Goal: Task Accomplishment & Management: Manage account settings

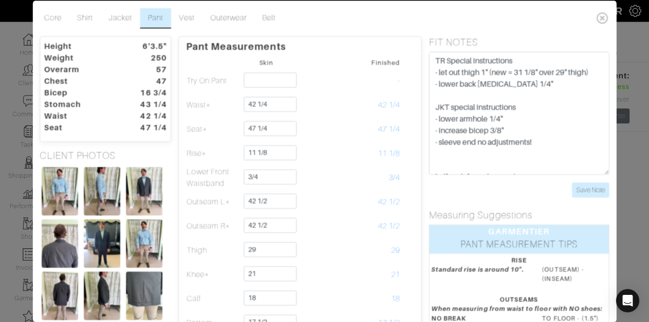
scroll to position [226, 0]
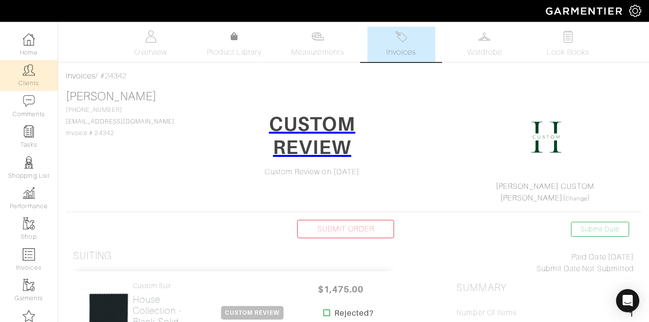
click at [31, 78] on link "Clients" at bounding box center [29, 75] width 58 height 31
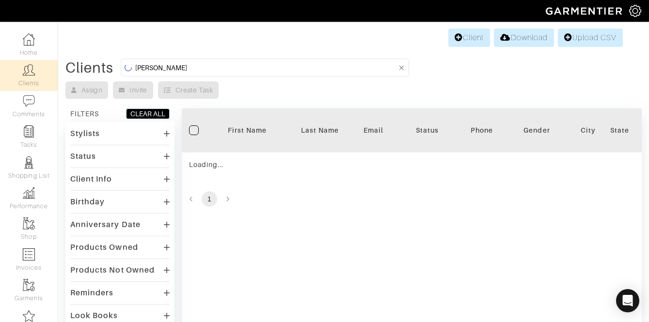
type input "[PERSON_NAME]"
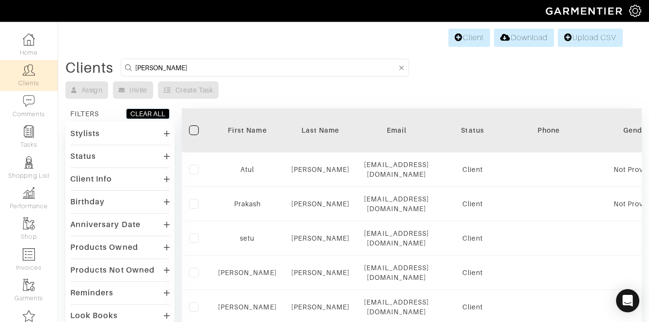
click at [122, 137] on div "Stylists" at bounding box center [119, 133] width 99 height 14
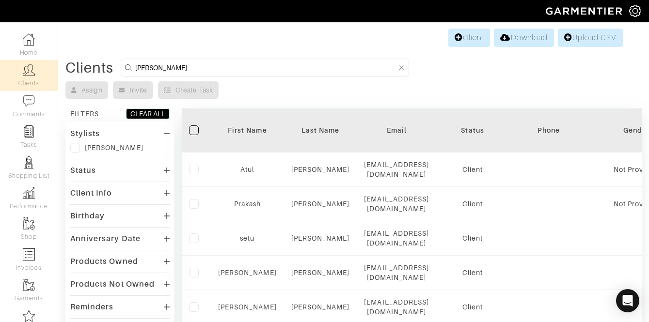
click at [79, 150] on label at bounding box center [75, 148] width 10 height 10
click at [0, 0] on input "checkbox" at bounding box center [0, 0] width 0 height 0
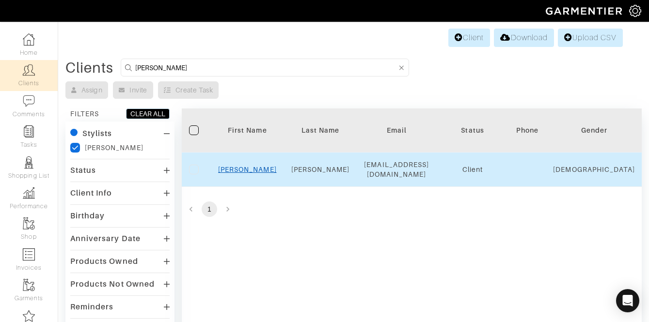
click at [248, 171] on link "[PERSON_NAME]" at bounding box center [247, 170] width 59 height 8
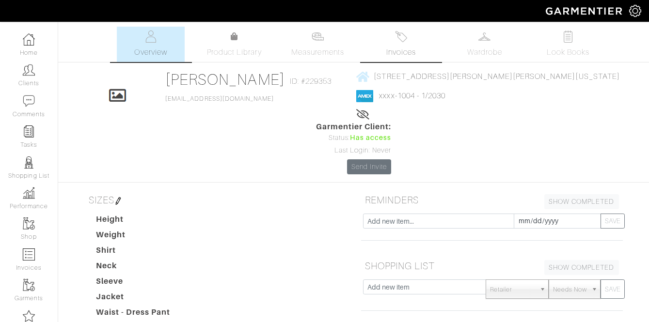
click at [398, 48] on span "Invoices" at bounding box center [401, 53] width 30 height 12
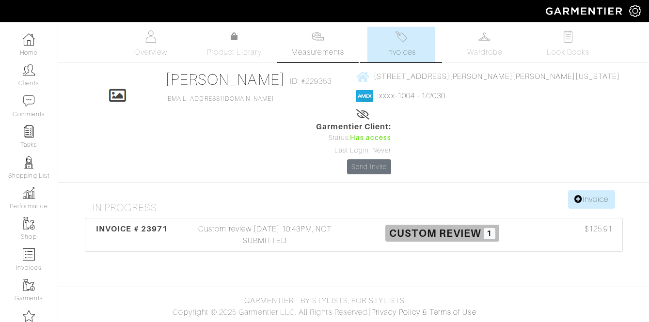
click at [316, 48] on span "Measurements" at bounding box center [317, 53] width 53 height 12
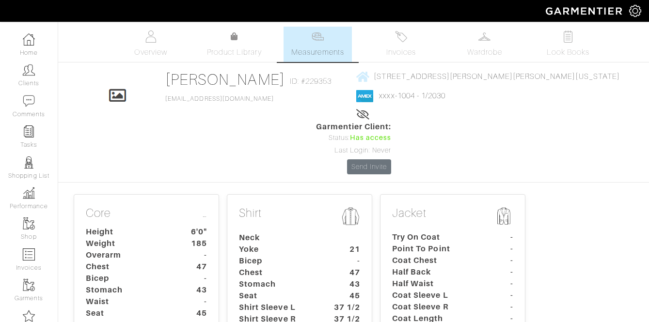
click at [311, 244] on dt "Yoke" at bounding box center [277, 250] width 91 height 12
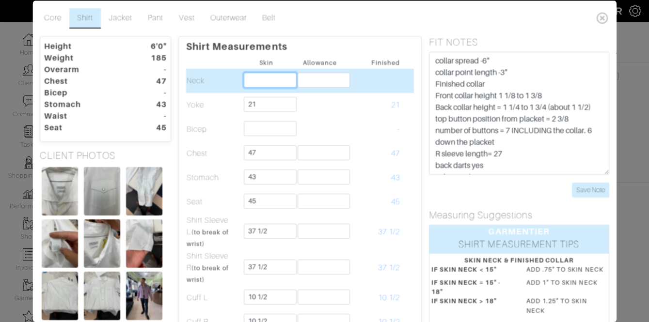
click at [261, 79] on input "text" at bounding box center [270, 79] width 53 height 15
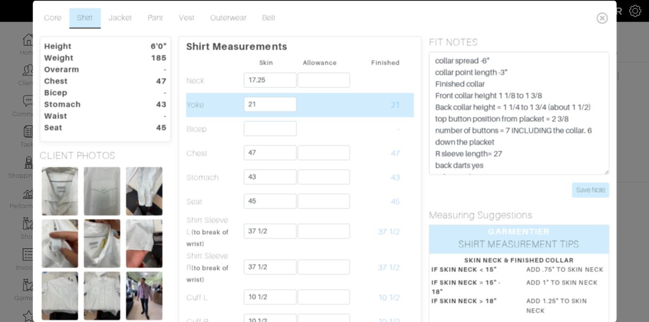
type input "17 1/4"
click at [395, 113] on td "21" at bounding box center [374, 105] width 54 height 24
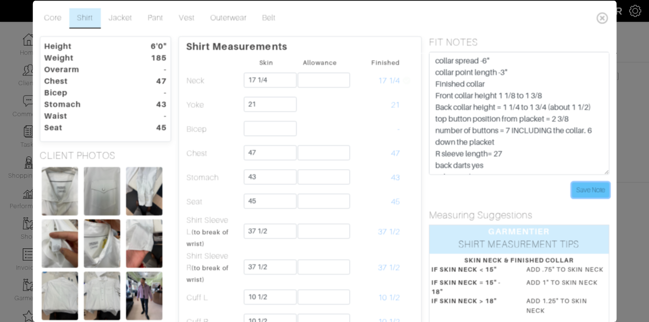
click at [591, 193] on input "Save Note" at bounding box center [590, 189] width 37 height 15
click at [605, 17] on icon at bounding box center [603, 17] width 20 height 19
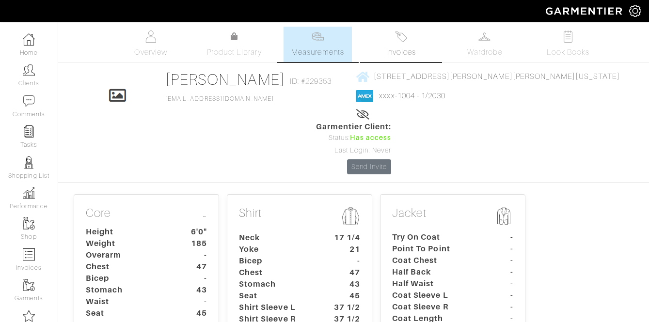
click at [398, 50] on span "Invoices" at bounding box center [401, 53] width 30 height 12
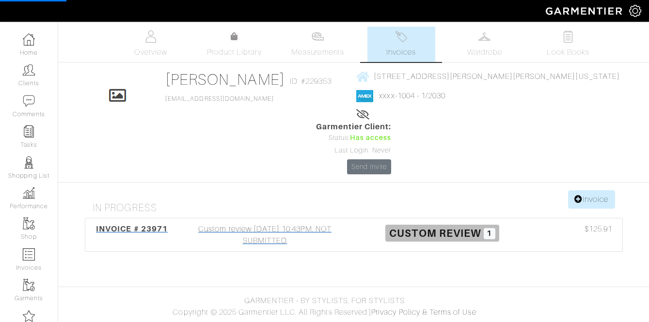
click at [270, 223] on div "Custom review 08/22/25 10:43PM, NOT SUBMITTED" at bounding box center [264, 234] width 177 height 23
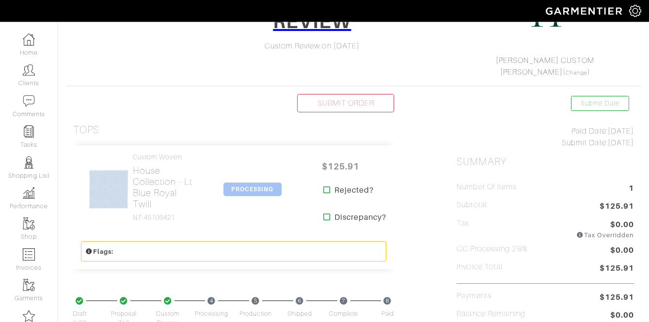
scroll to position [128, 0]
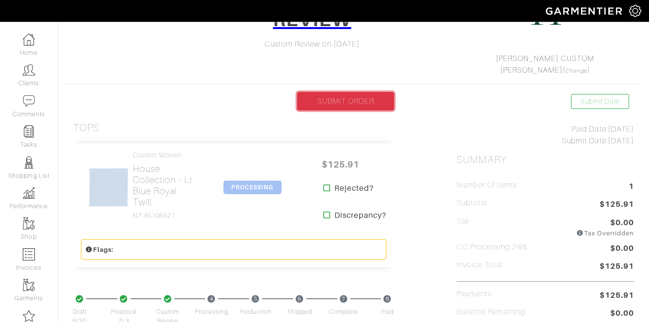
click at [334, 96] on link "SUBMIT ORDER" at bounding box center [345, 101] width 97 height 18
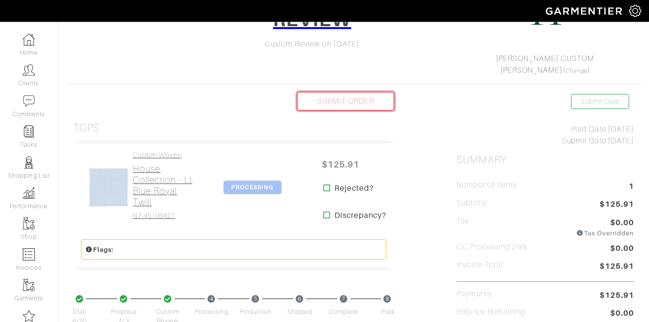
scroll to position [0, 0]
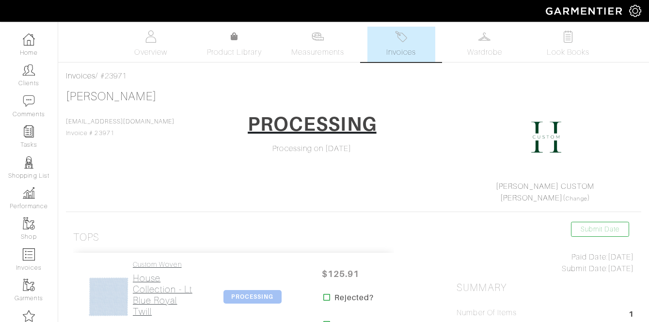
click at [157, 285] on h2 "House Collection - Lt Blue Royal Twill" at bounding box center [165, 295] width 65 height 45
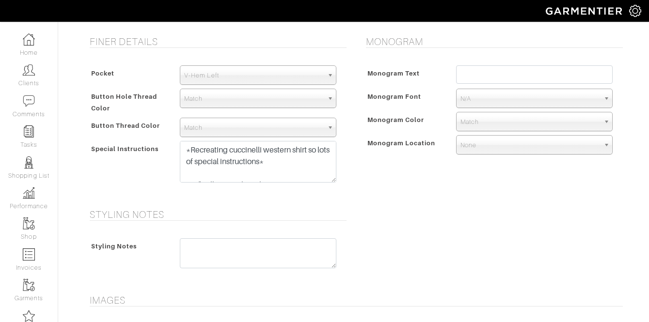
scroll to position [479, 0]
click at [337, 181] on div "*Recreating cuccinelli western shirt so lots of special instructions* 1. 3" col…" at bounding box center [257, 163] width 171 height 47
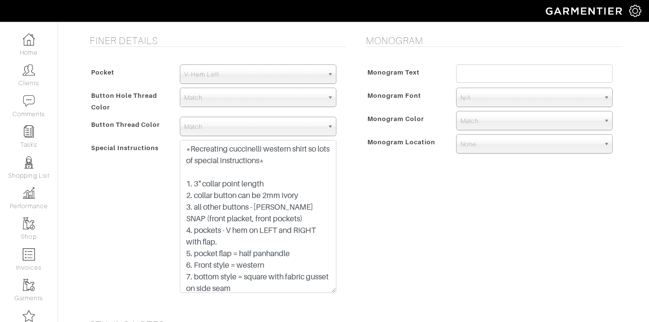
drag, startPoint x: 336, startPoint y: 178, endPoint x: 344, endPoint y: 289, distance: 111.8
click at [344, 289] on div "Pocket None V-Hem Left V-Hem Right V-Hem Left Button Hole Thread Color Match Au…" at bounding box center [216, 181] width 262 height 253
drag, startPoint x: 334, startPoint y: 291, endPoint x: 336, endPoint y: 322, distance: 30.6
click at [336, 322] on div "*Recreating cuccinelli western shirt so lots of special instructions* 1. 3" col…" at bounding box center [257, 233] width 171 height 187
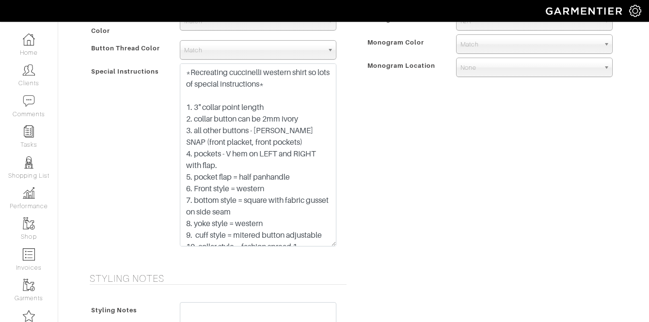
scroll to position [556, 0]
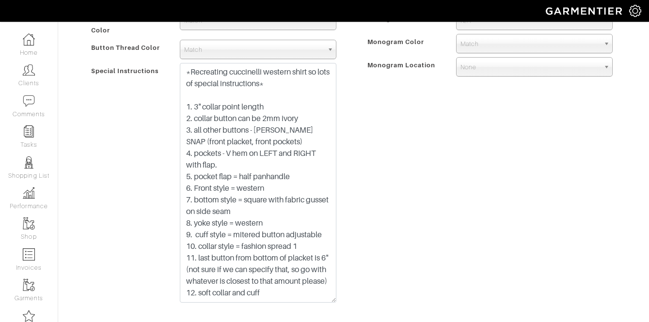
drag, startPoint x: 332, startPoint y: 240, endPoint x: 328, endPoint y: 297, distance: 56.8
click at [328, 297] on textarea "*Recreating cuccinelli western shirt so lots of special instructions* 1. 3" col…" at bounding box center [258, 183] width 156 height 240
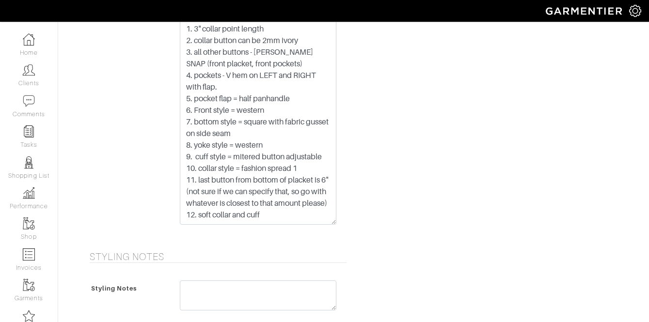
scroll to position [641, 0]
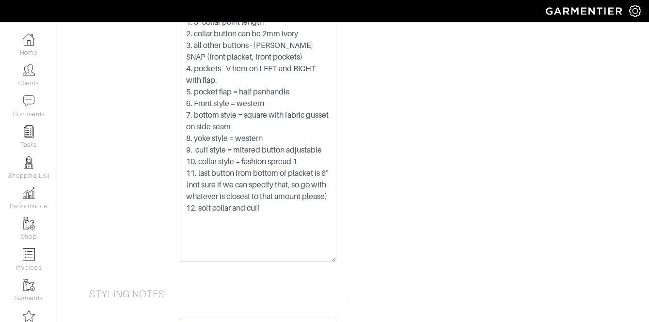
drag, startPoint x: 333, startPoint y: 212, endPoint x: 333, endPoint y: 257, distance: 44.6
click at [333, 257] on textarea "*Recreating cuccinelli western shirt so lots of special instructions* 1. 3" col…" at bounding box center [258, 120] width 156 height 284
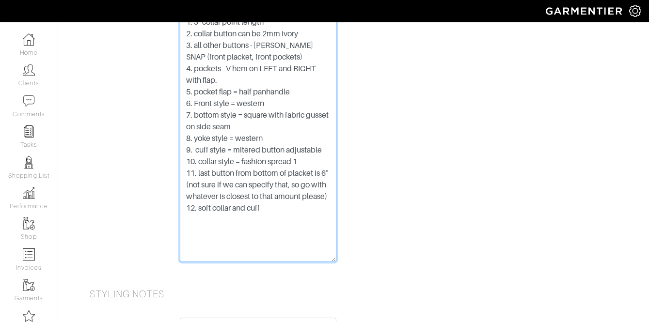
click at [232, 208] on textarea "*Recreating cuccinelli western shirt so lots of special instructions* 1. 3" col…" at bounding box center [258, 120] width 156 height 284
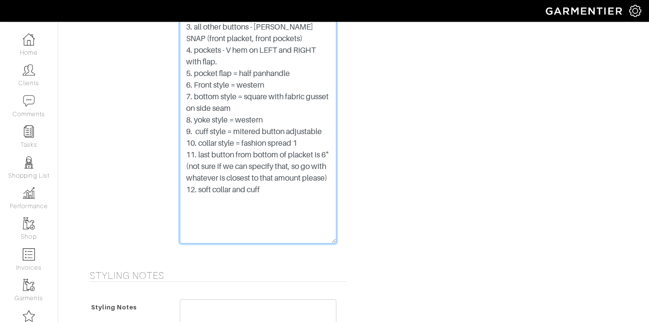
scroll to position [1012, 0]
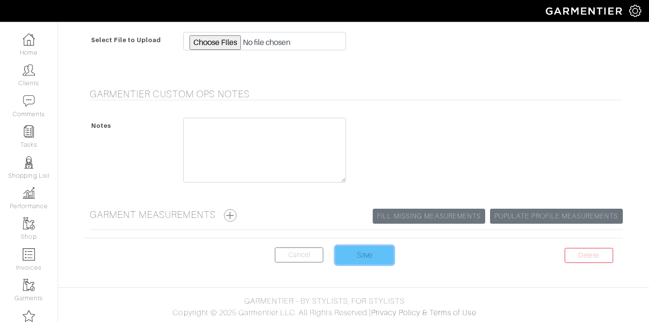
click at [355, 261] on input "Save" at bounding box center [364, 255] width 58 height 18
